Goal: Transaction & Acquisition: Download file/media

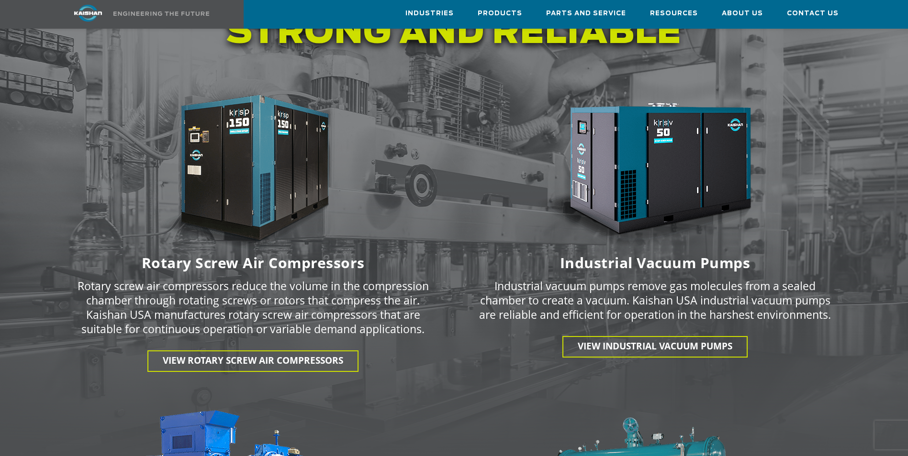
scroll to position [1244, 0]
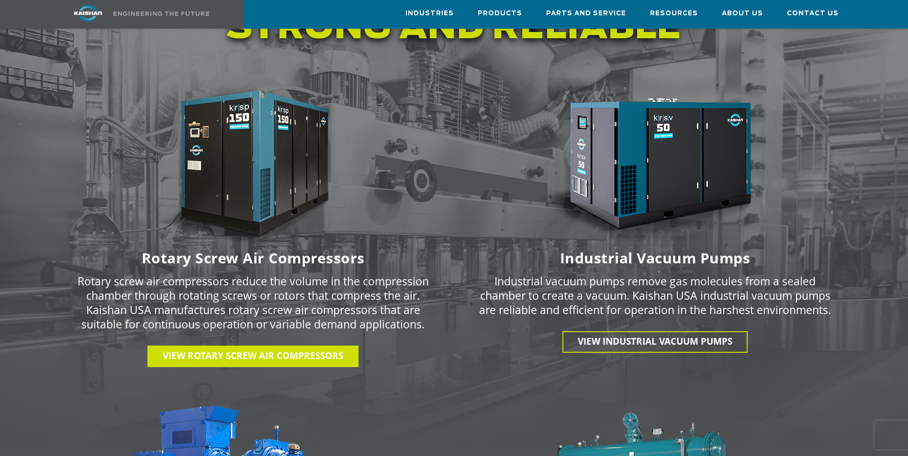
click at [228, 350] on span "View Rotary Screw Air Compressors" at bounding box center [253, 356] width 180 height 12
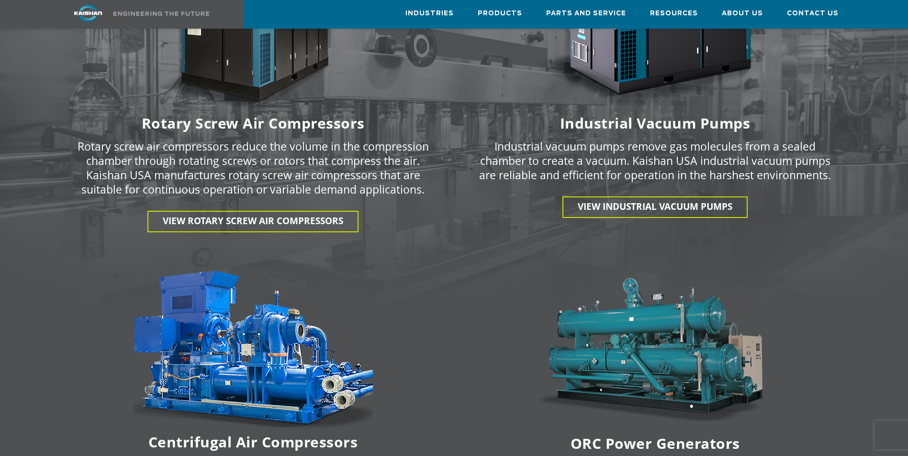
scroll to position [1387, 0]
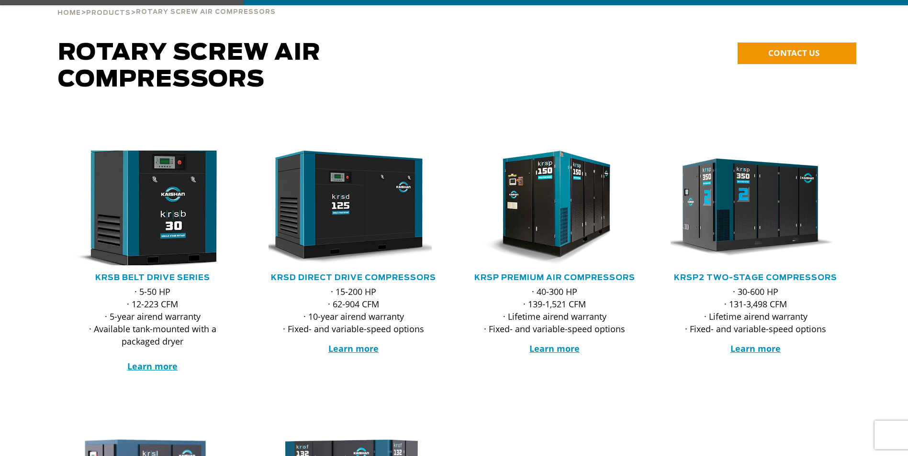
scroll to position [96, 0]
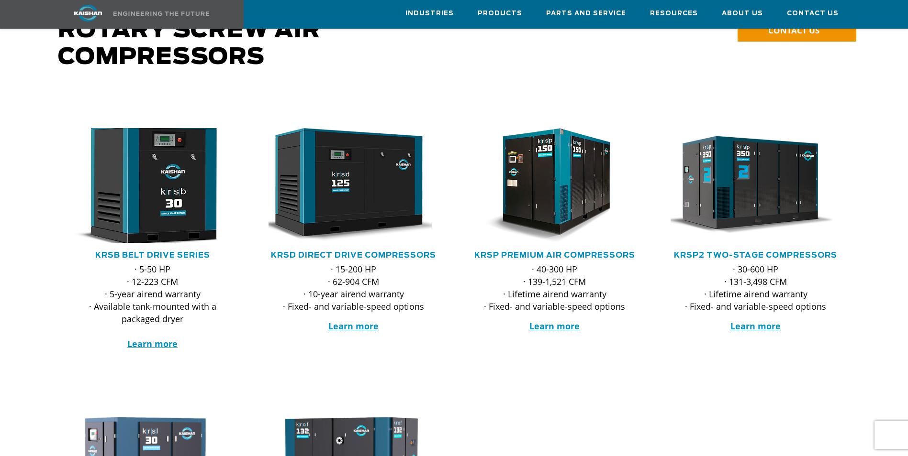
click at [155, 191] on img at bounding box center [146, 185] width 188 height 126
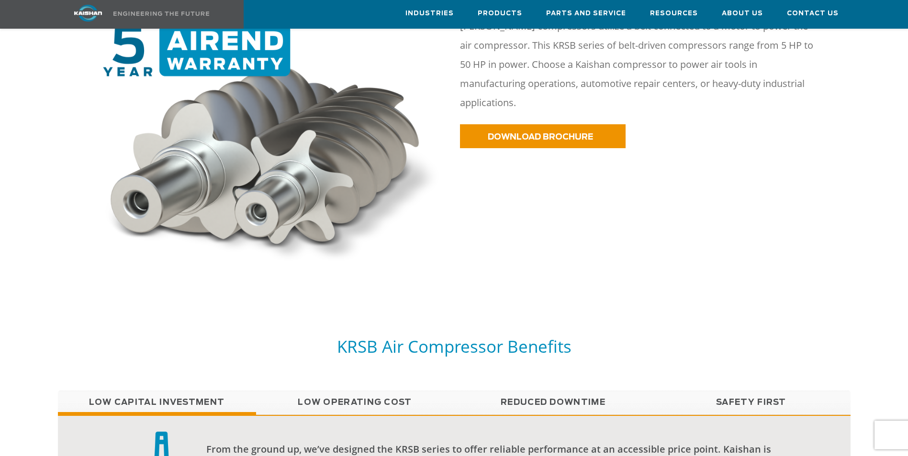
scroll to position [574, 0]
click at [521, 124] on link "DOWNLOAD BROCHURE" at bounding box center [543, 136] width 166 height 24
